Goal: Find specific page/section: Find specific page/section

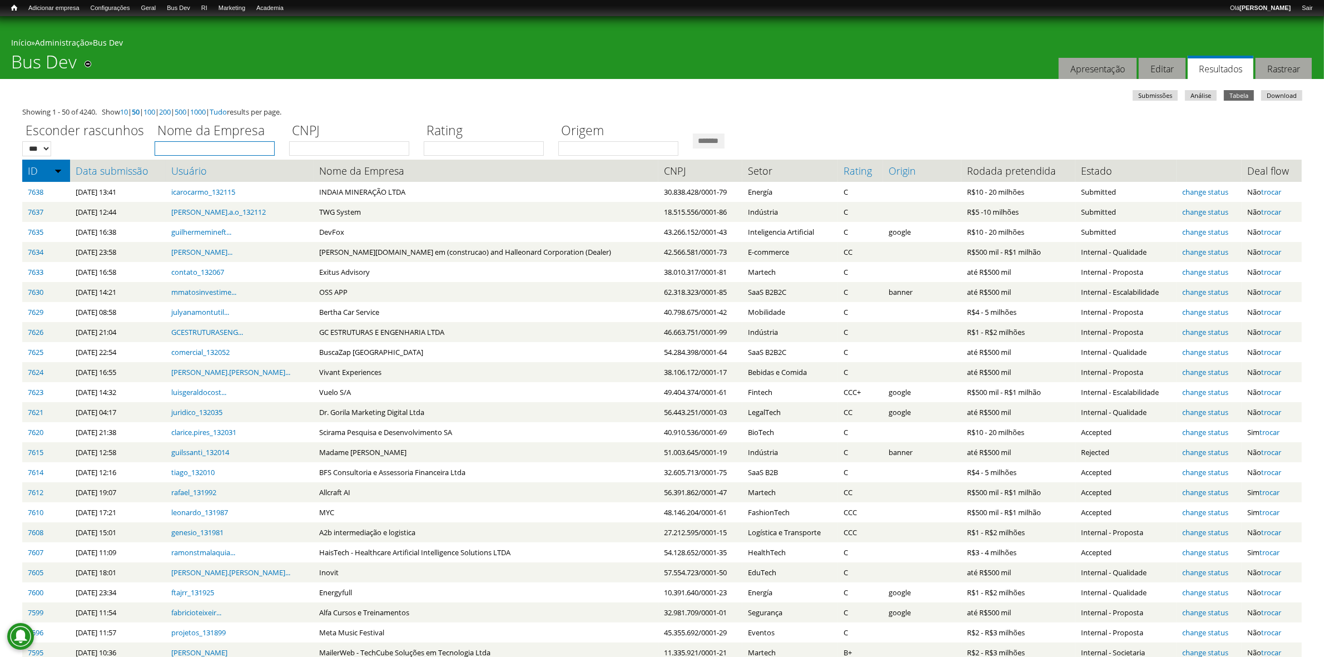
click at [275, 151] on input "Nome da Empresa" at bounding box center [215, 148] width 120 height 14
type input "****"
click at [724, 135] on input "*******" at bounding box center [709, 140] width 32 height 15
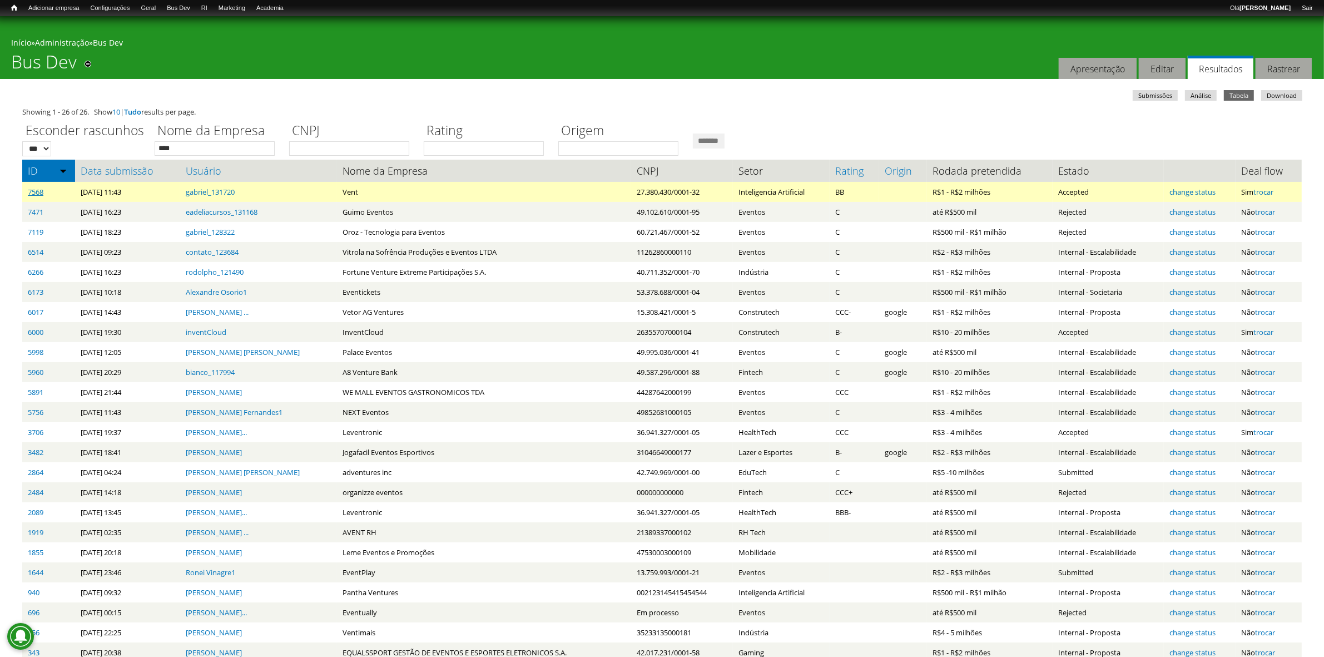
click at [29, 191] on link "7568" at bounding box center [36, 192] width 16 height 10
drag, startPoint x: 35, startPoint y: 192, endPoint x: 39, endPoint y: 199, distance: 8.0
click at [35, 192] on link "7568" at bounding box center [36, 192] width 16 height 10
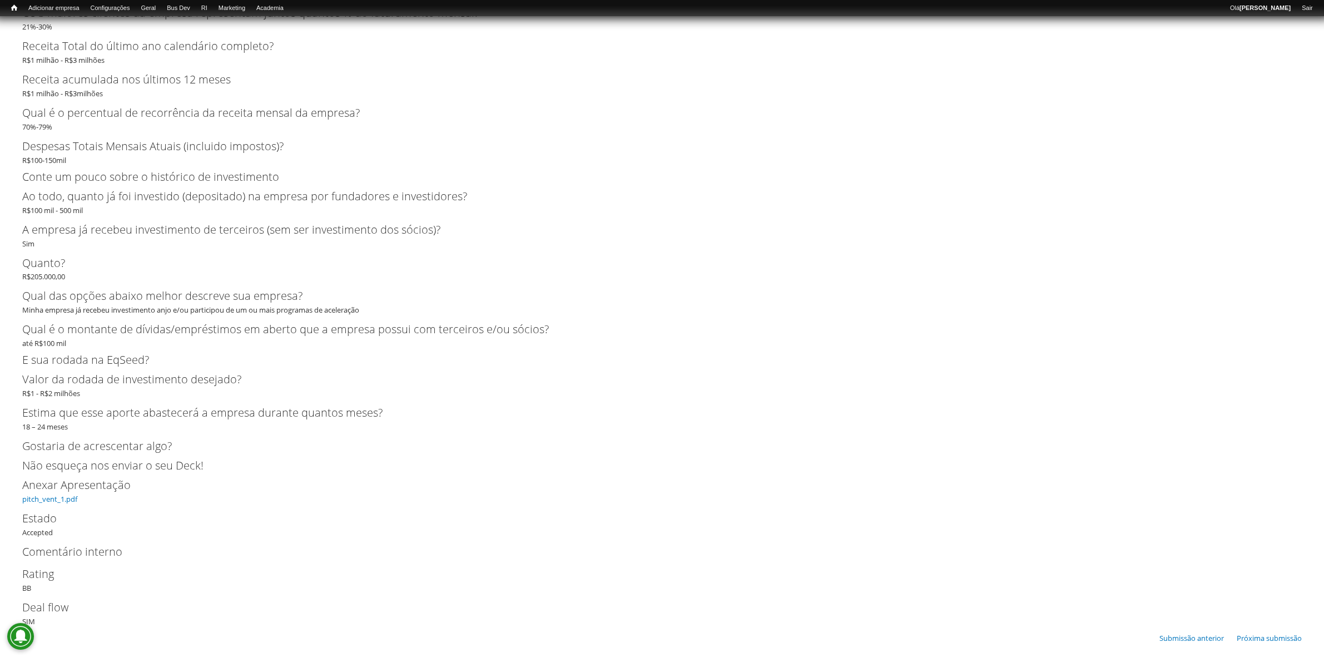
scroll to position [2386, 0]
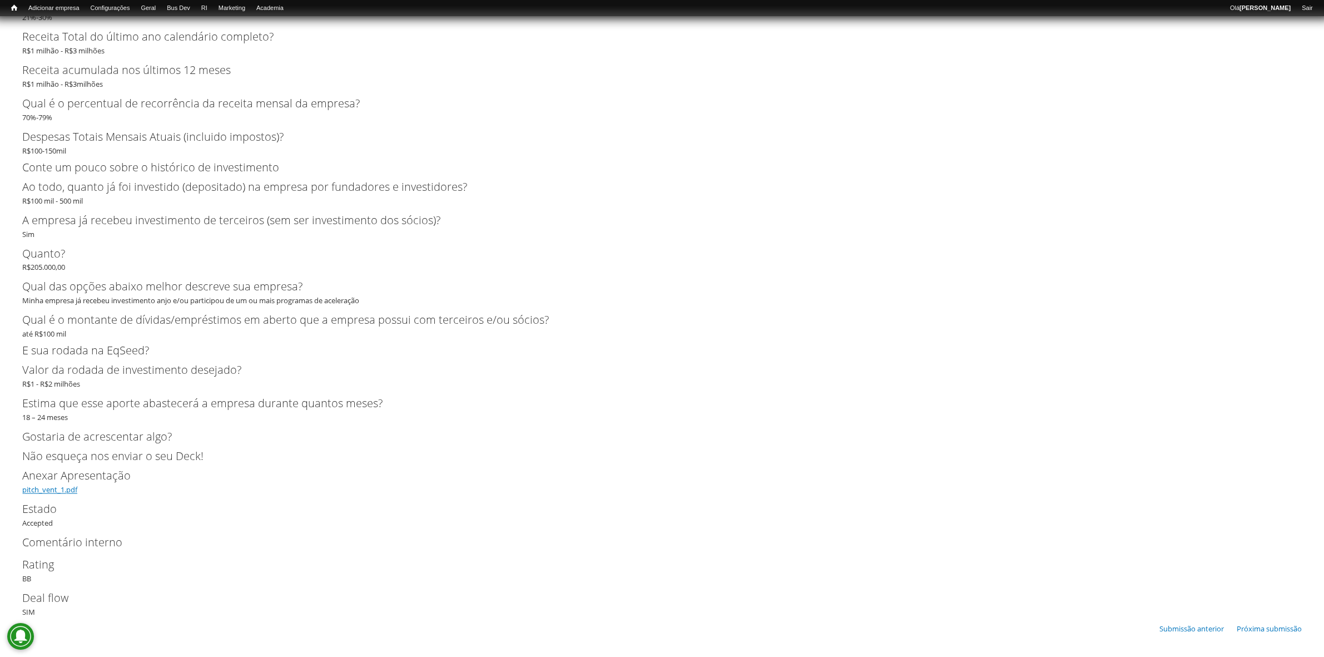
click at [68, 488] on link "pitch_vent_1.pdf" at bounding box center [49, 490] width 55 height 10
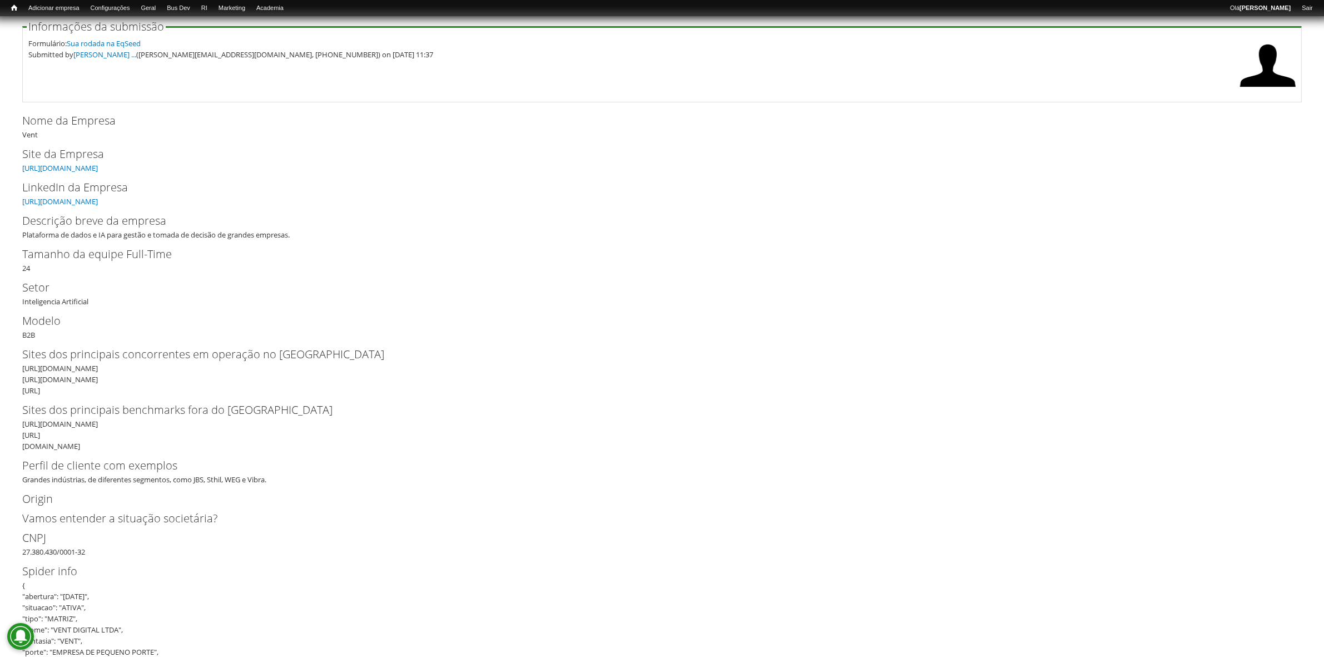
scroll to position [0, 0]
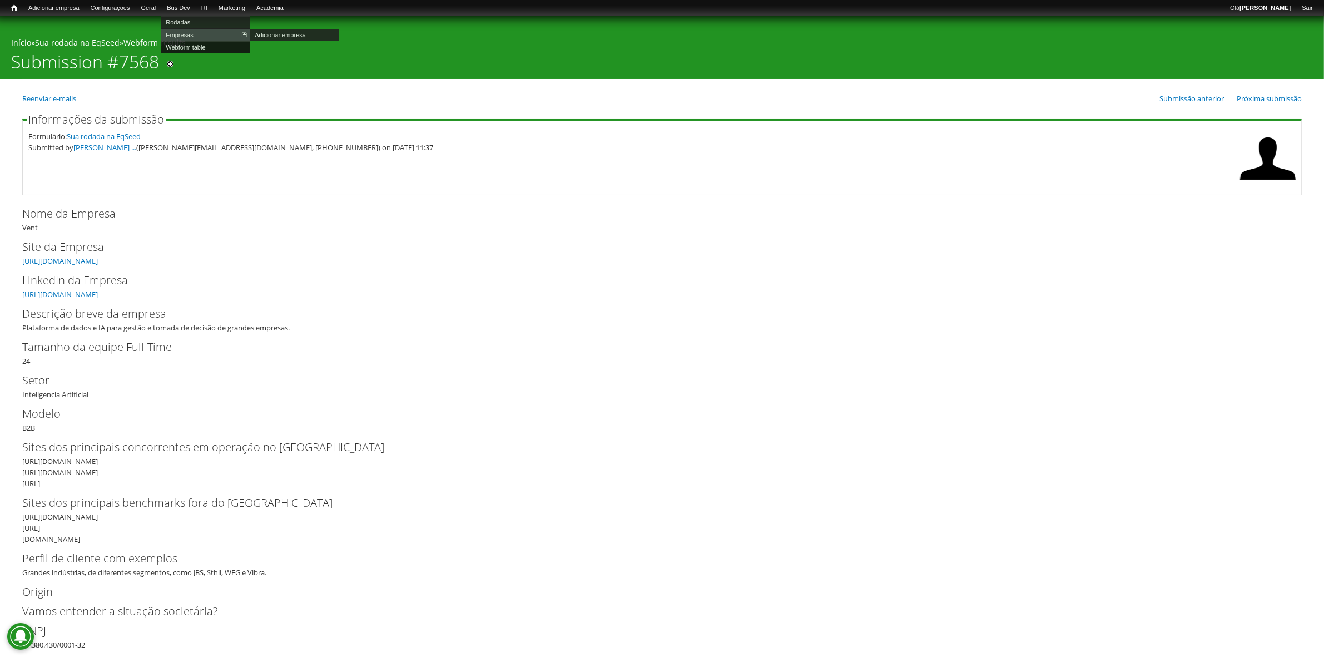
click at [200, 46] on link "Webform table" at bounding box center [205, 47] width 89 height 12
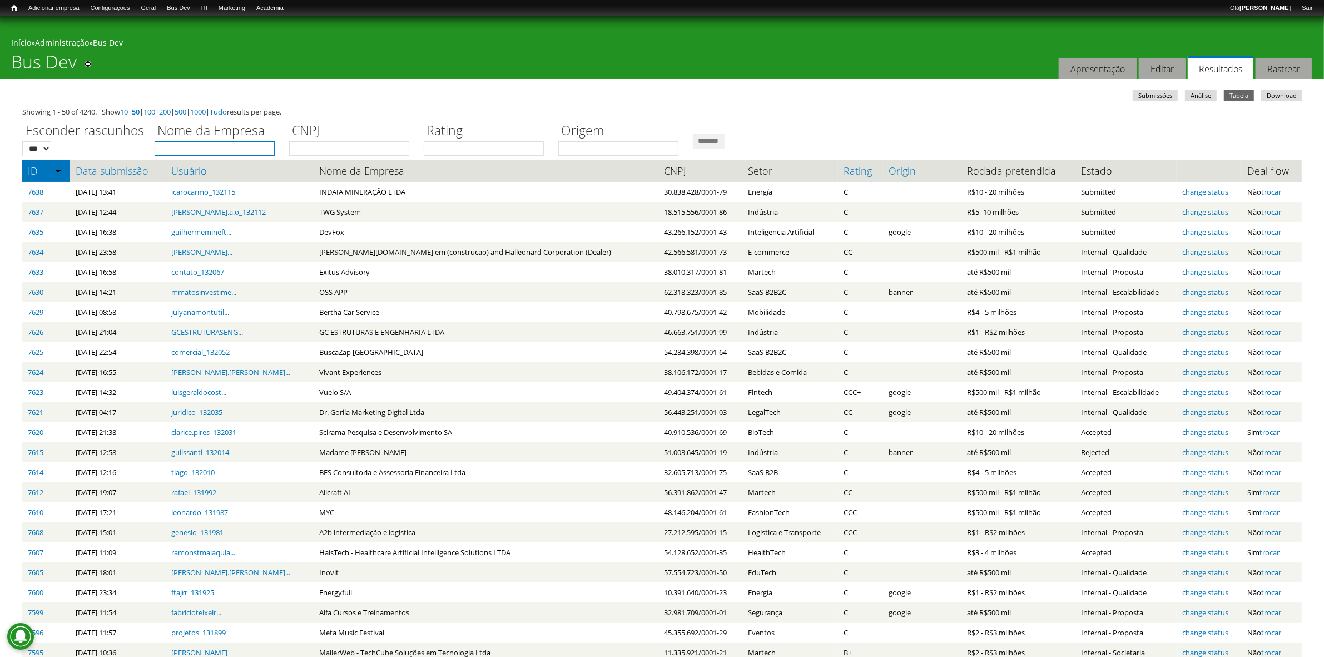
click at [199, 146] on input "Nome da Empresa" at bounding box center [215, 148] width 120 height 14
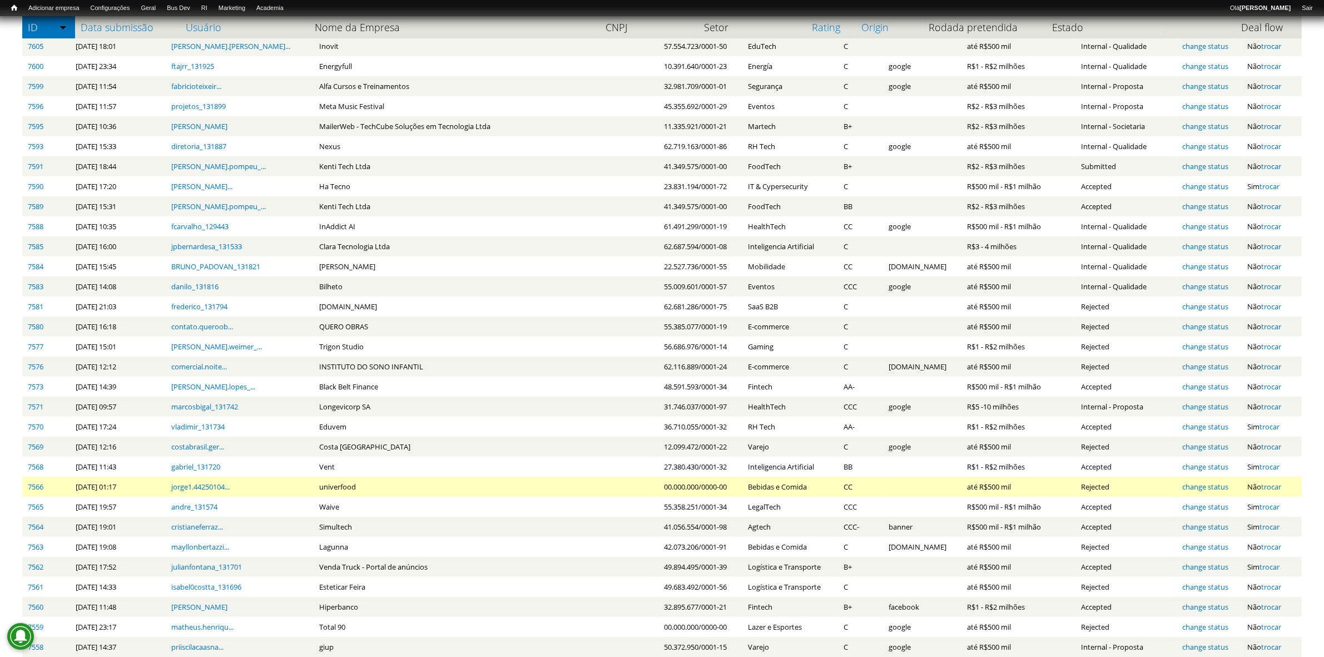
scroll to position [564, 0]
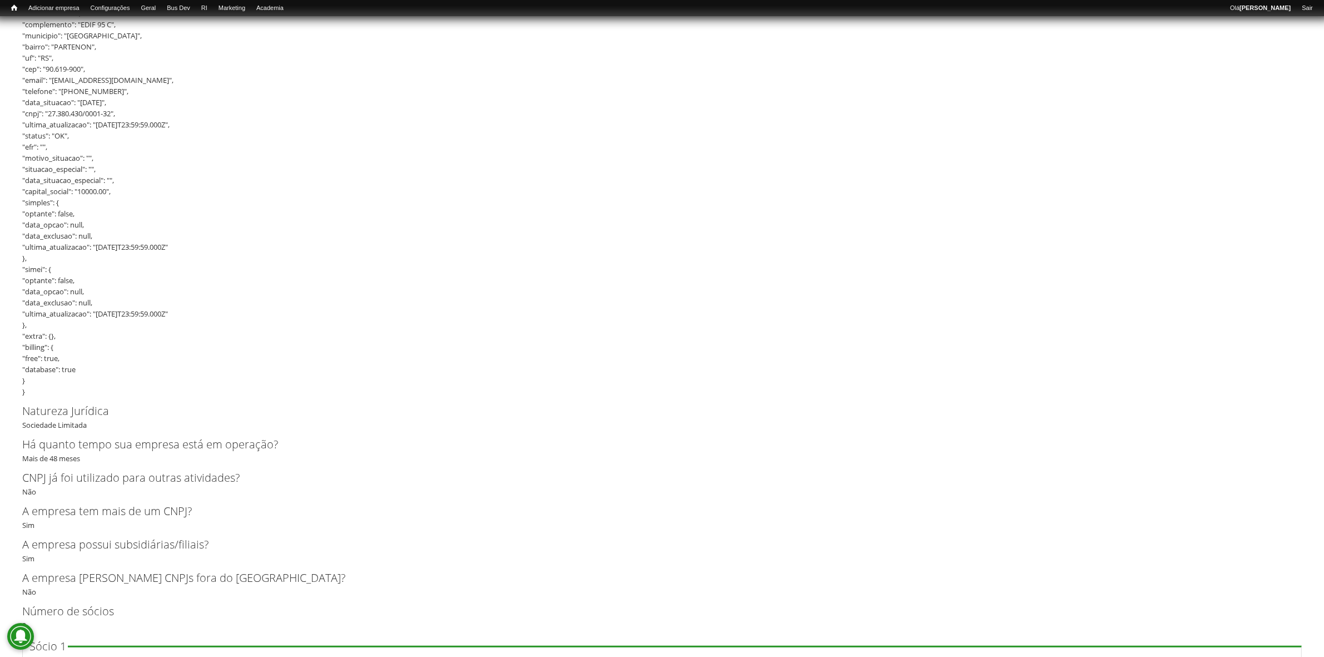
scroll to position [1529, 0]
